Goal: Task Accomplishment & Management: Manage account settings

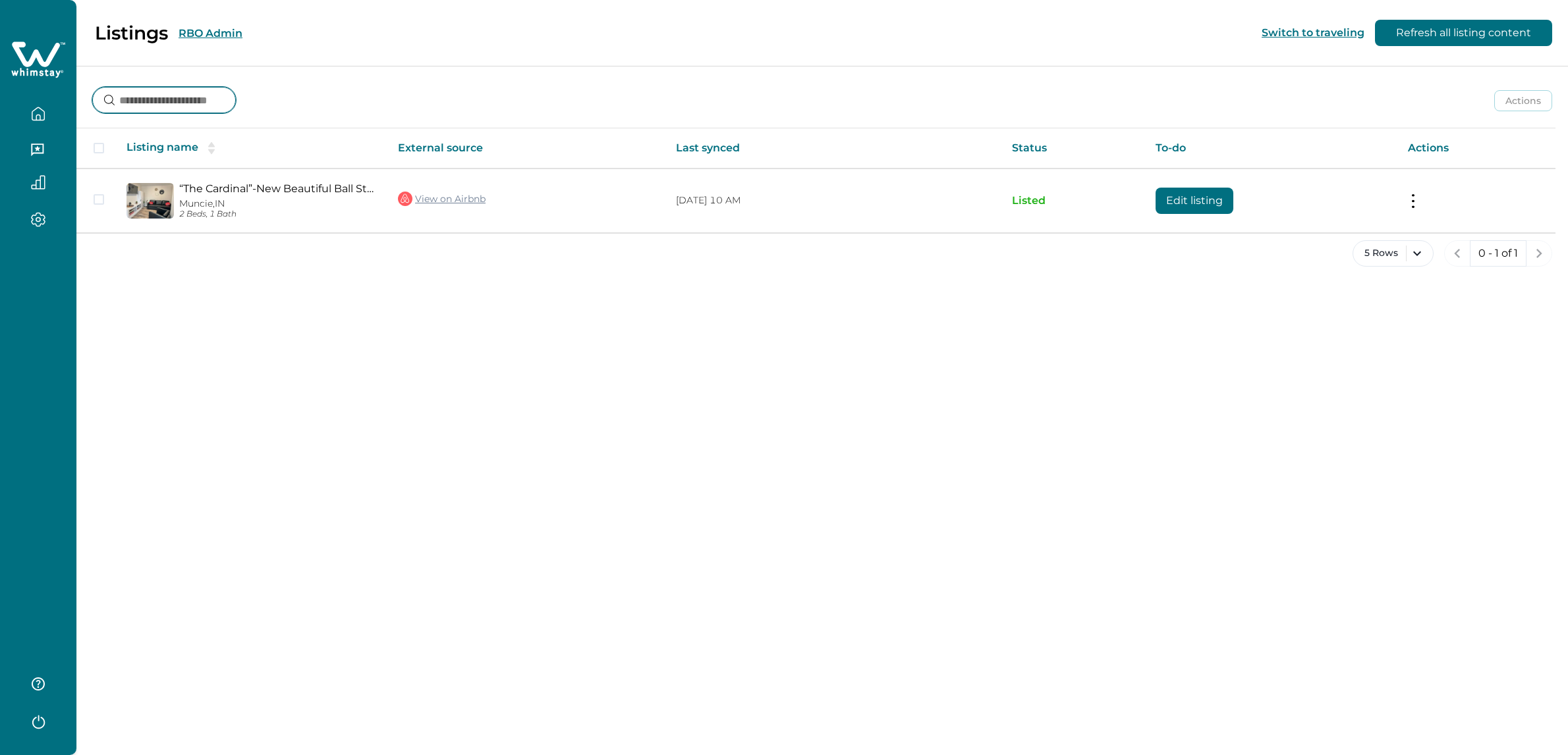
click at [218, 106] on input at bounding box center [164, 99] width 144 height 26
click at [215, 34] on button "RBO Admin" at bounding box center [210, 33] width 64 height 12
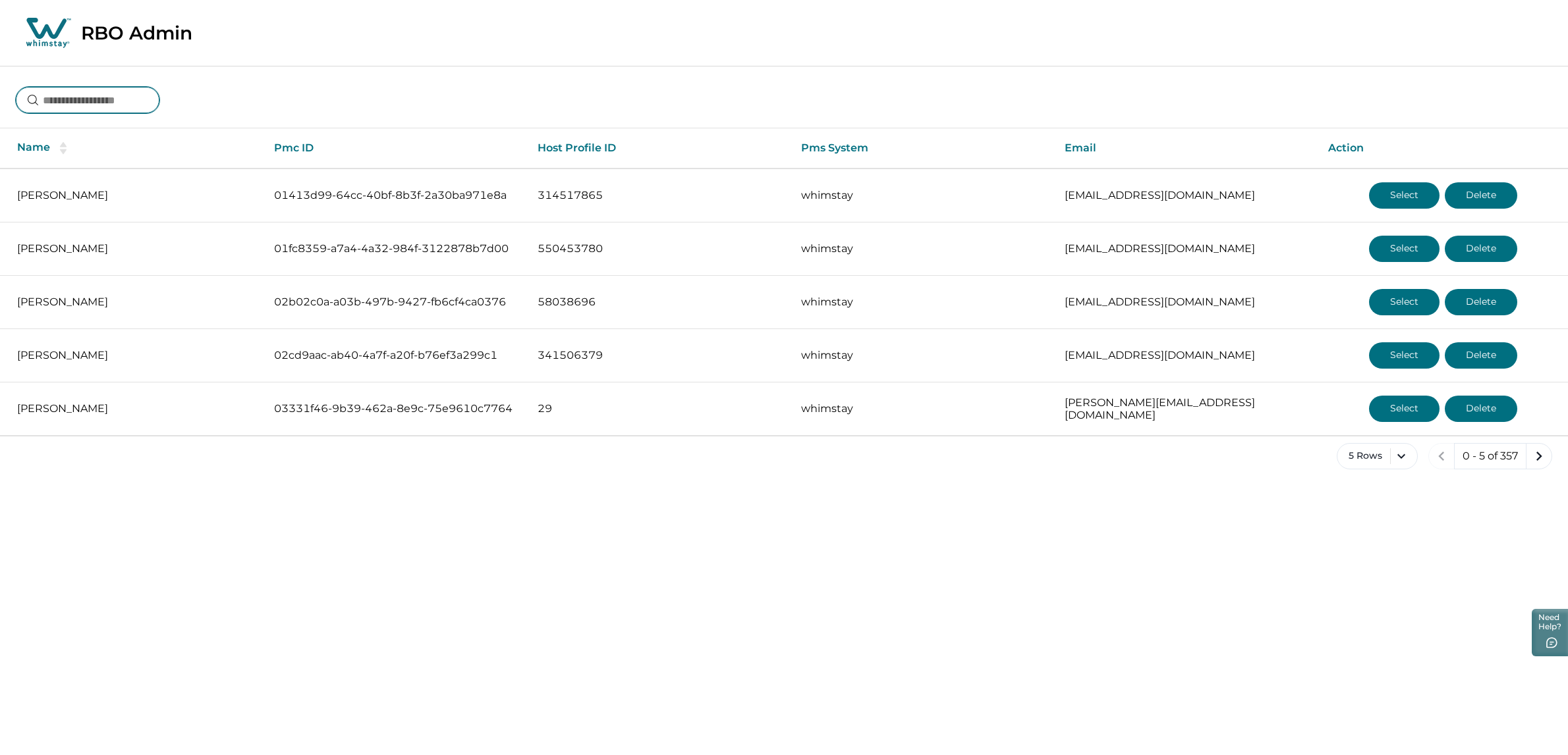
click at [75, 109] on input at bounding box center [87, 99] width 144 height 26
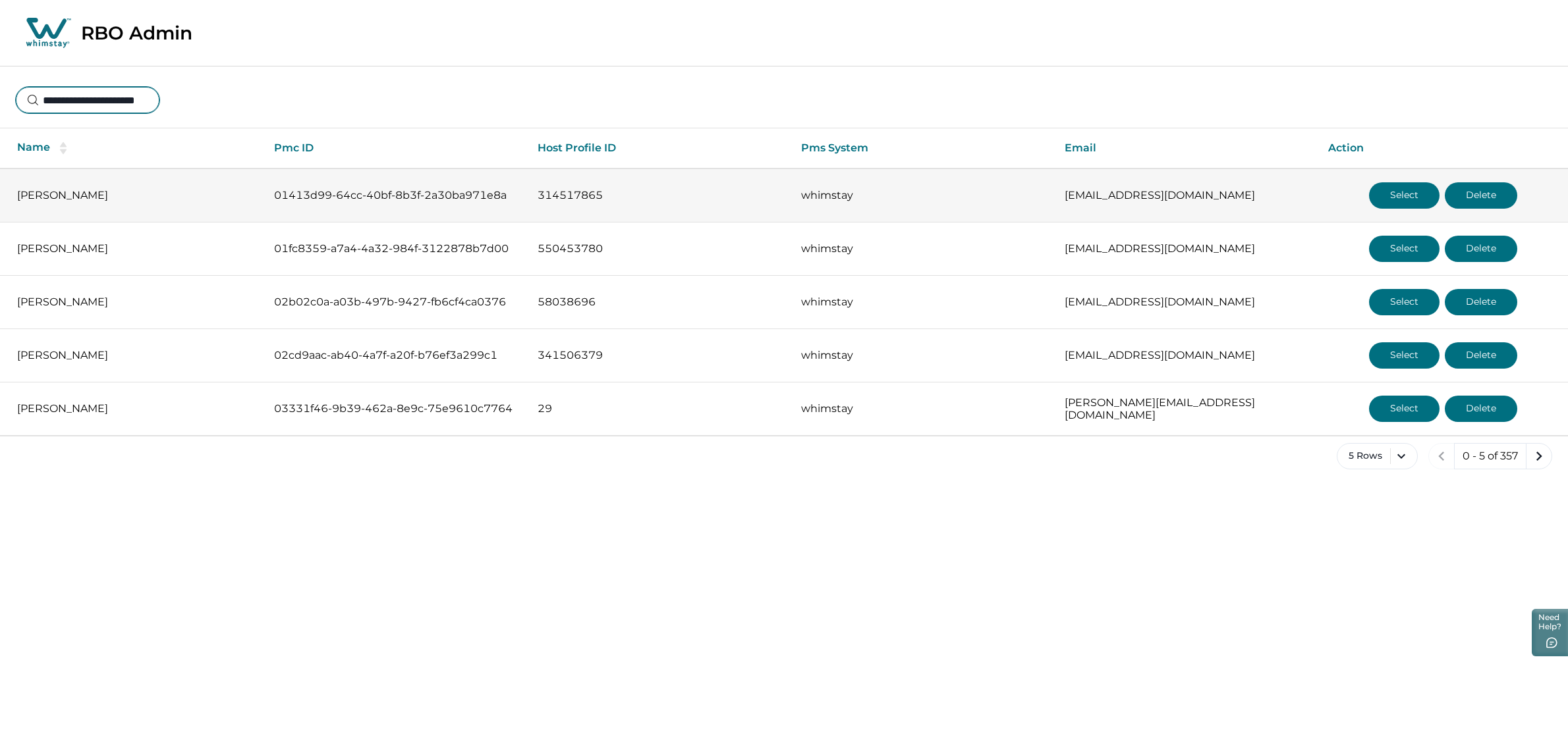
scroll to position [0, 12]
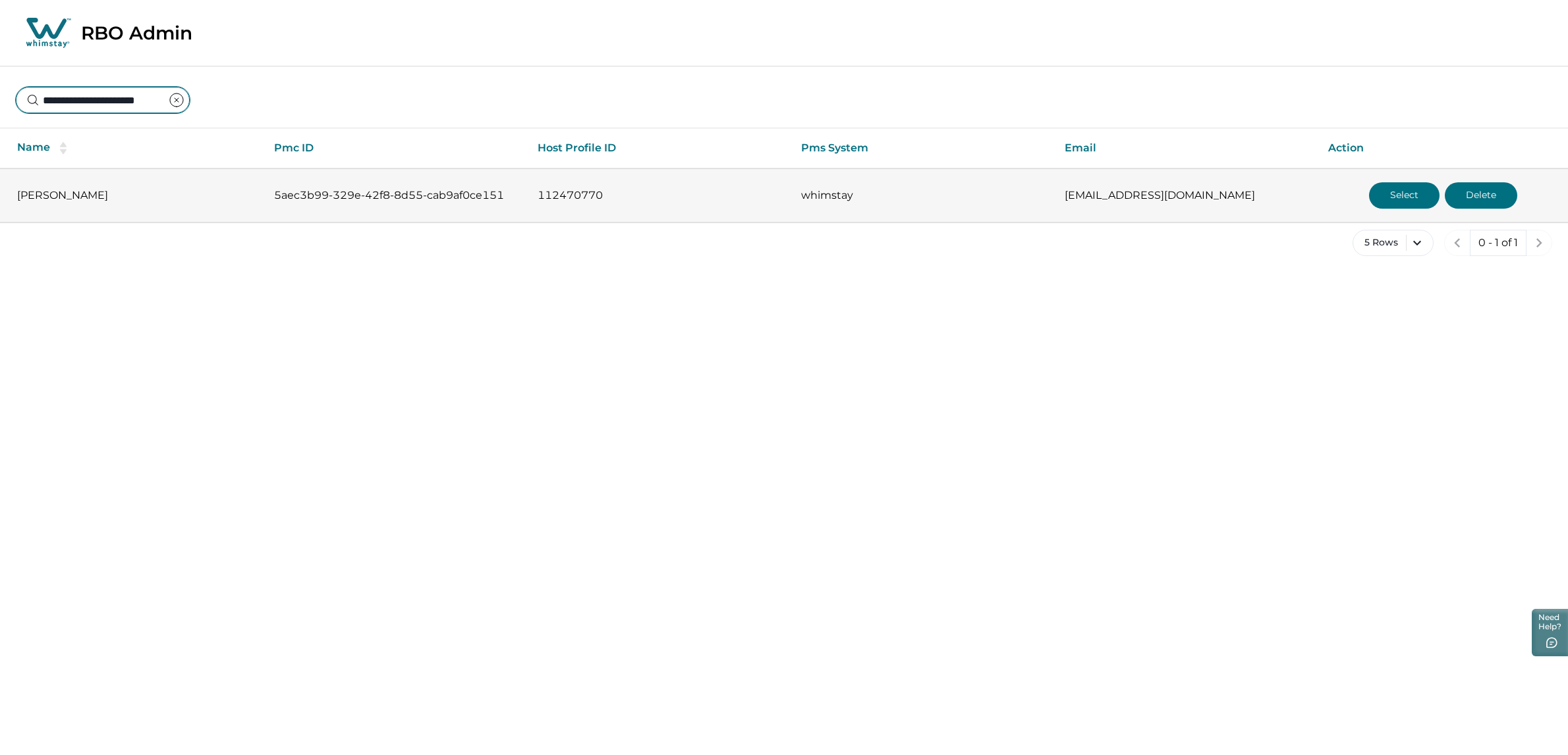
type input "**********"
click at [1400, 198] on button "Select" at bounding box center [1404, 195] width 70 height 26
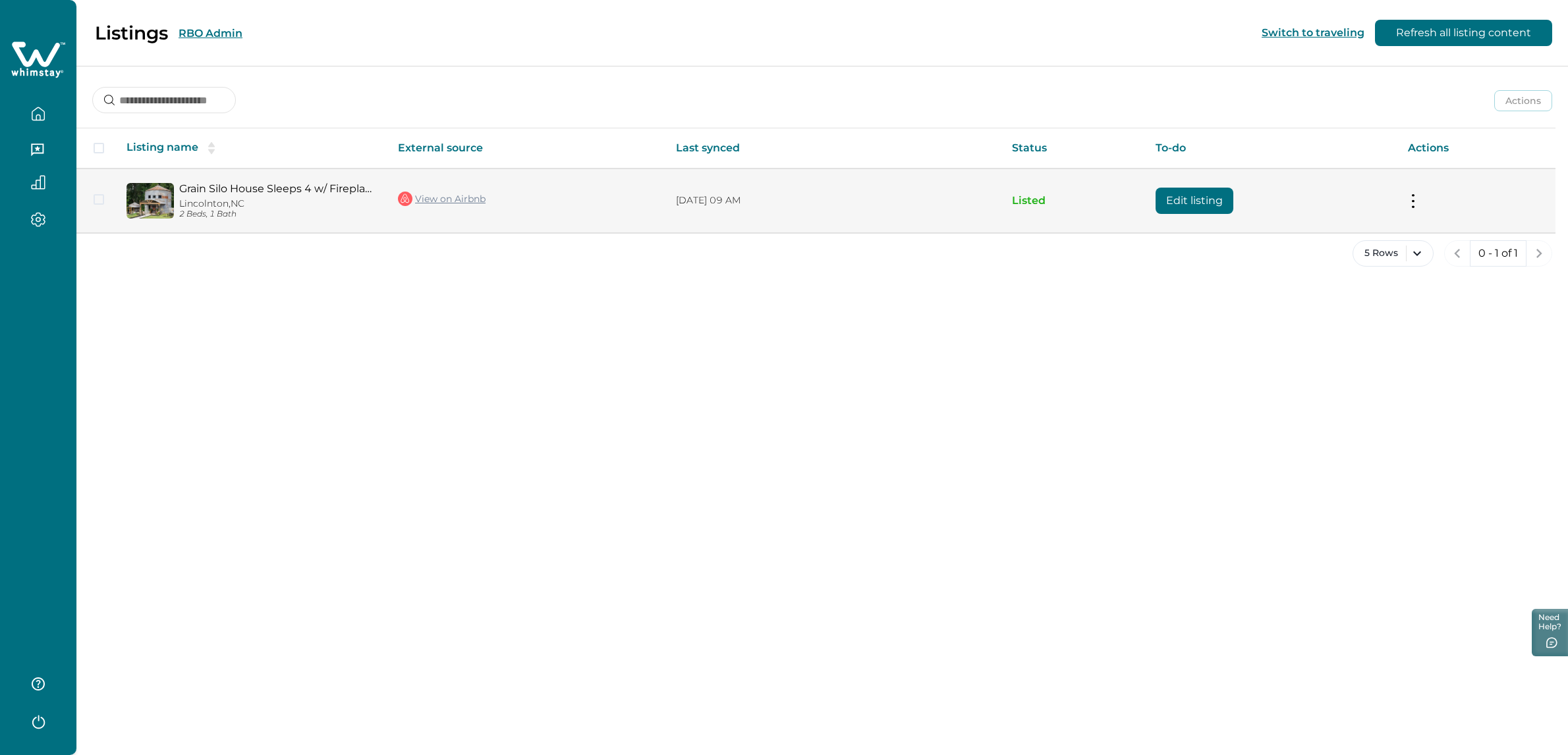
click at [1420, 202] on td "Actions View listing on Whimstay Unlist listing View listing details" at bounding box center [1476, 201] width 158 height 64
click at [1414, 195] on button at bounding box center [1413, 201] width 10 height 14
click at [1312, 262] on button "View listing on Whimstay" at bounding box center [1336, 260] width 151 height 24
click at [1174, 203] on button "Edit listing" at bounding box center [1194, 201] width 78 height 26
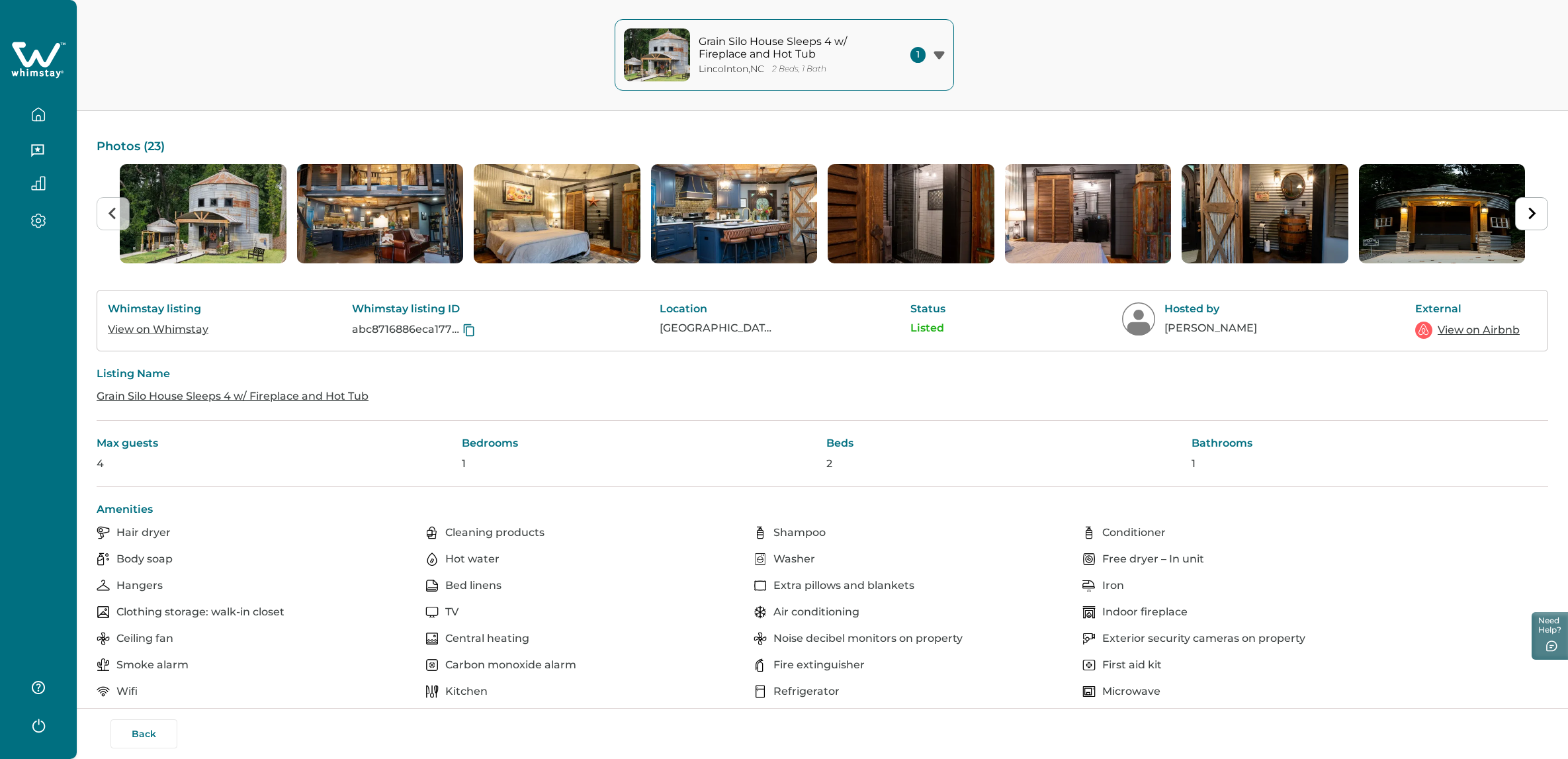
scroll to position [45, 0]
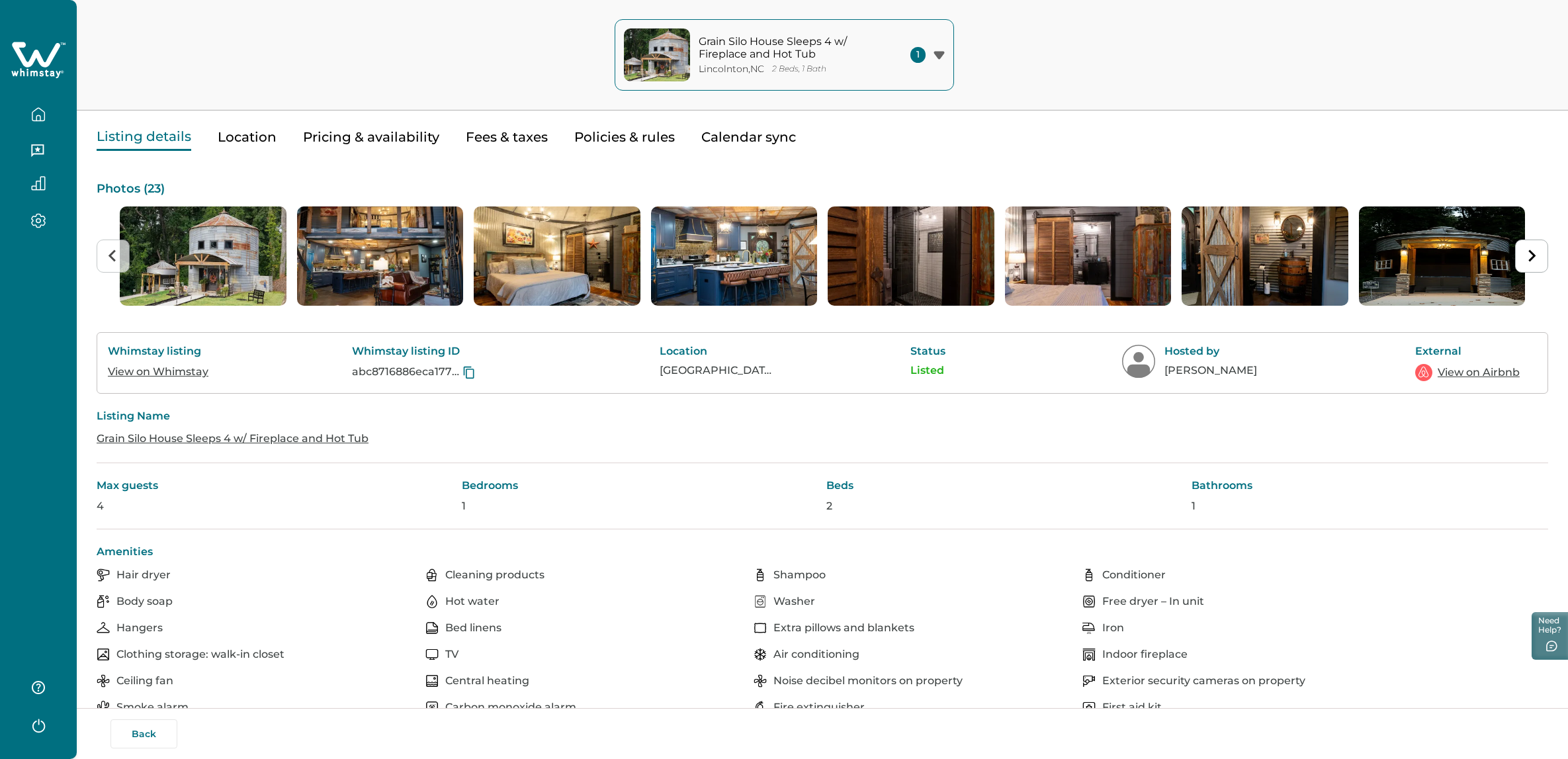
click at [392, 132] on button "Pricing & availability" at bounding box center [371, 136] width 136 height 27
